Goal: Task Accomplishment & Management: Manage account settings

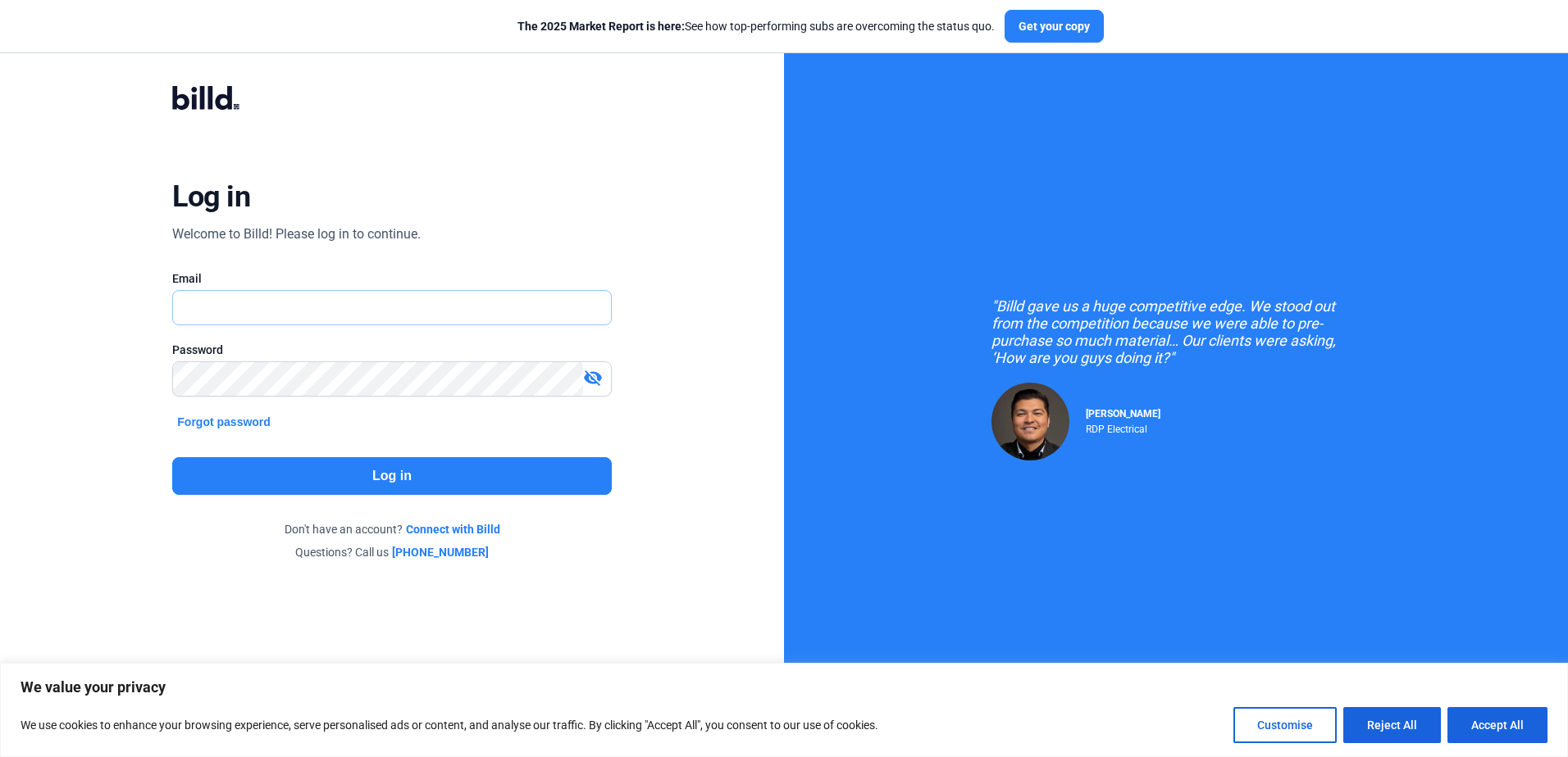
click at [270, 304] on input "text" at bounding box center [391, 307] width 437 height 33
type input "[EMAIL_ADDRESS][DOMAIN_NAME]"
click at [391, 472] on button "Log in" at bounding box center [391, 476] width 439 height 38
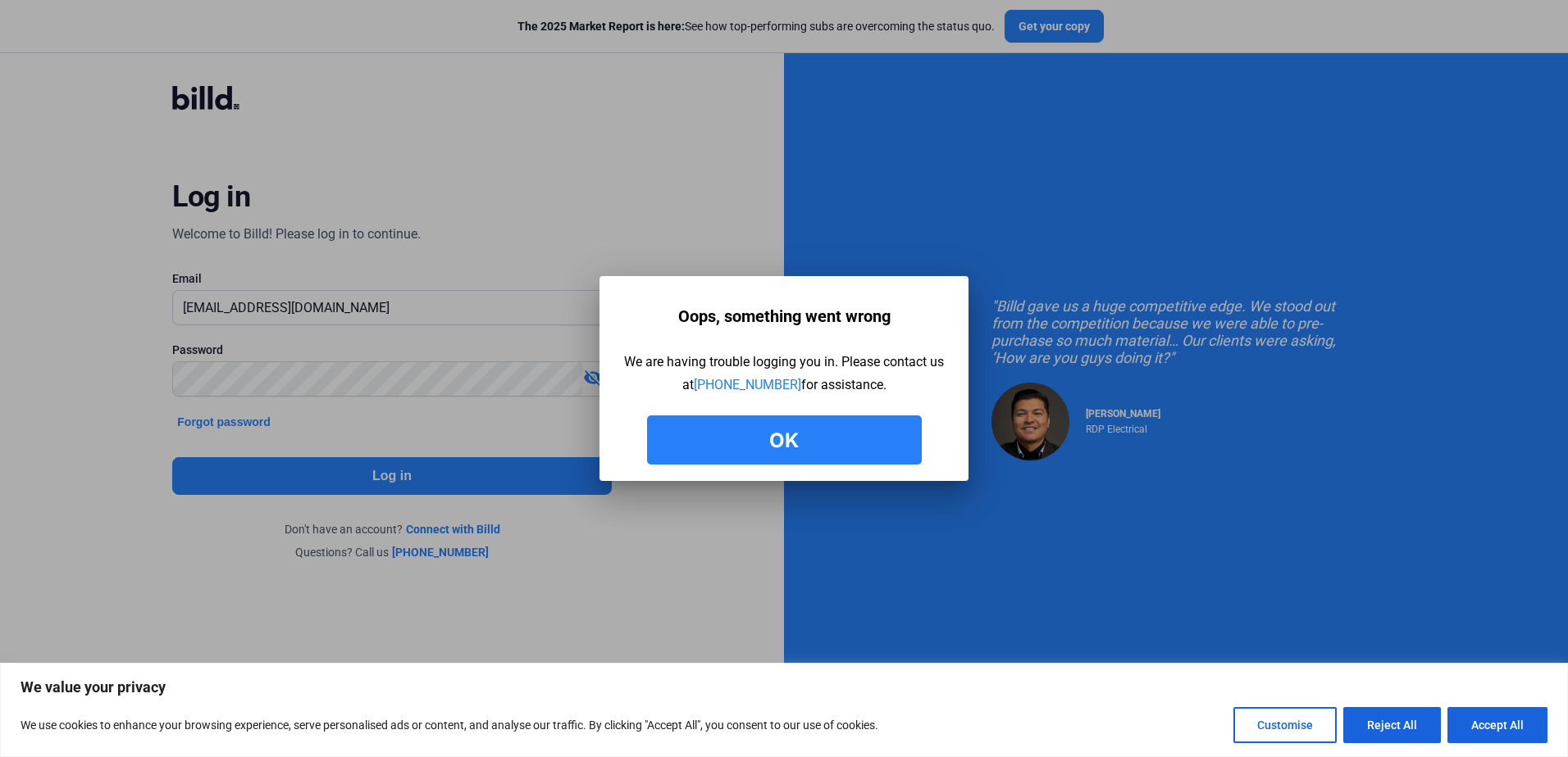
click at [786, 431] on button "Ok" at bounding box center [784, 440] width 275 height 49
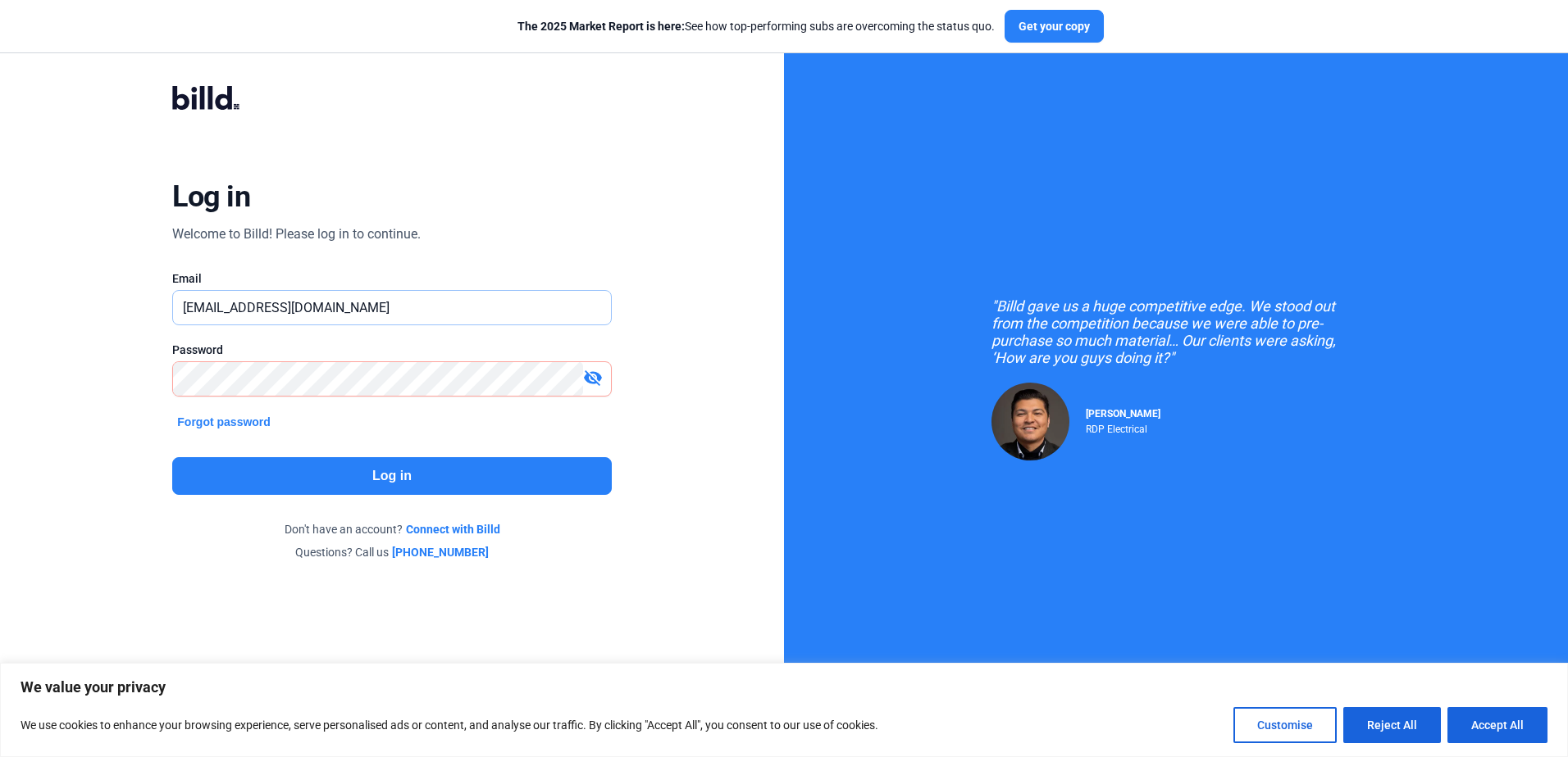
click at [327, 305] on input "[EMAIL_ADDRESS][DOMAIN_NAME]" at bounding box center [382, 307] width 419 height 33
type input "p"
click at [323, 304] on input "[EMAIL_ADDRESS][DOMAIN_NAME]" at bounding box center [382, 307] width 419 height 33
type input "p"
type input "[EMAIL_ADDRESS][DOMAIN_NAME]"
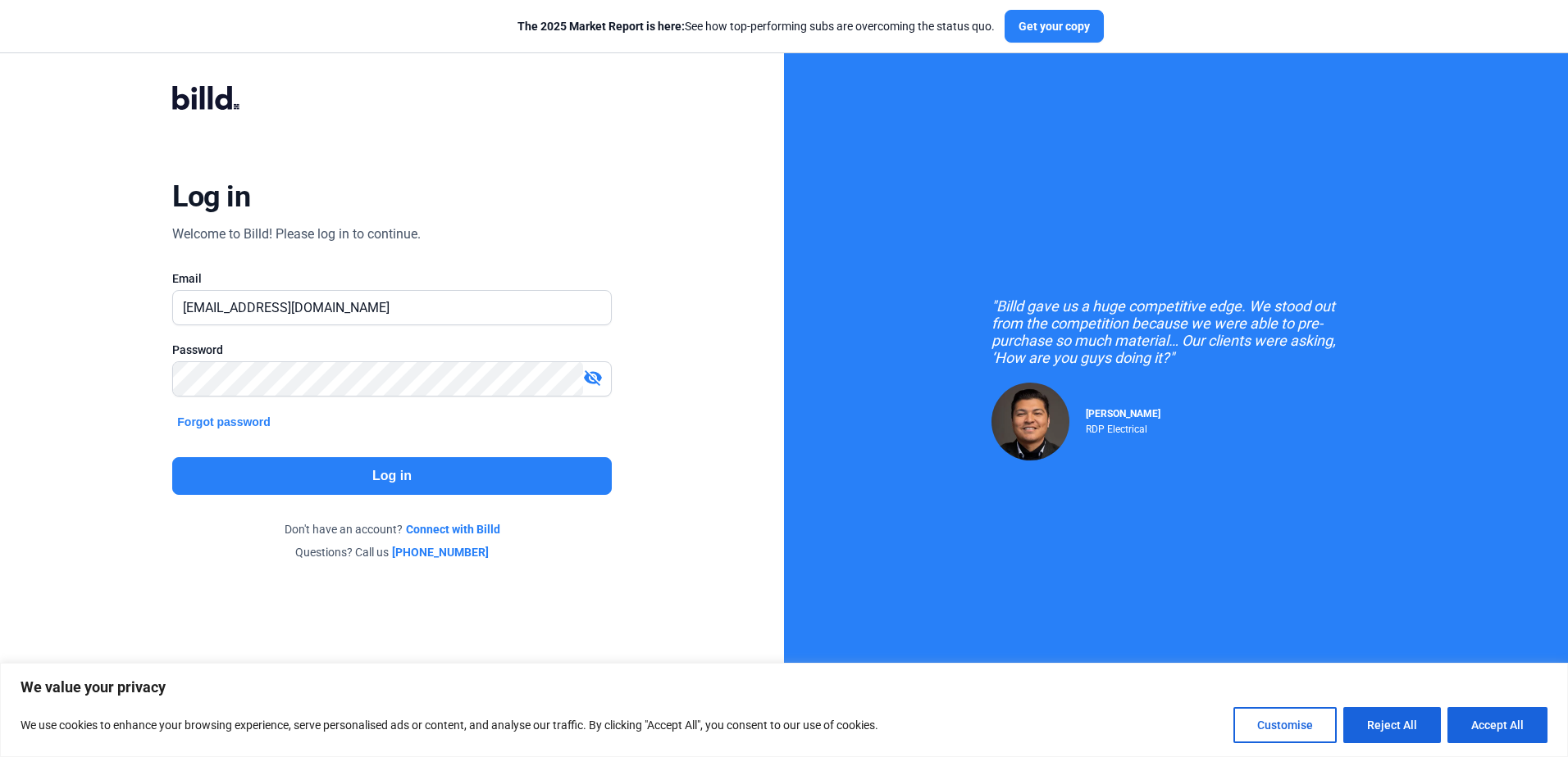
click at [410, 468] on button "Log in" at bounding box center [391, 476] width 439 height 38
